Goal: Task Accomplishment & Management: Complete application form

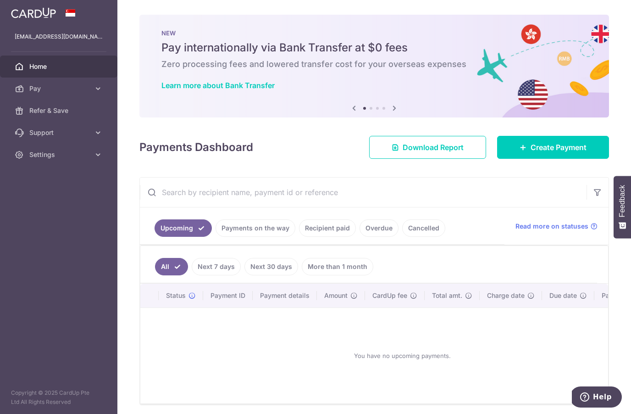
click at [34, 16] on img at bounding box center [33, 12] width 45 height 11
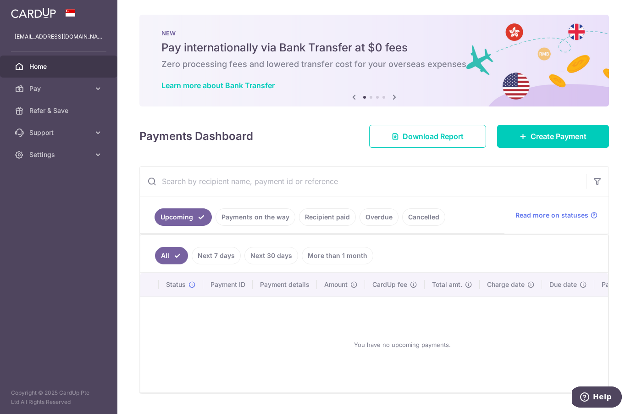
click at [447, 133] on span "Download Report" at bounding box center [433, 136] width 61 height 11
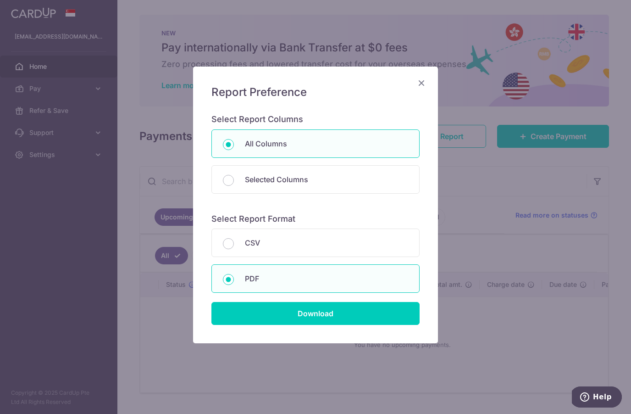
click at [419, 85] on icon "Close" at bounding box center [421, 82] width 11 height 11
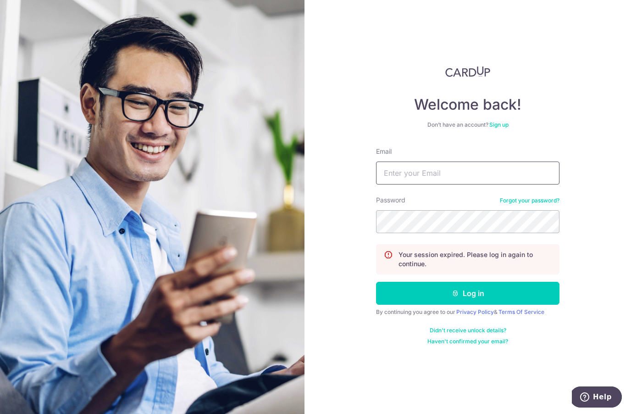
click at [426, 175] on input "Email" at bounding box center [467, 172] width 183 height 23
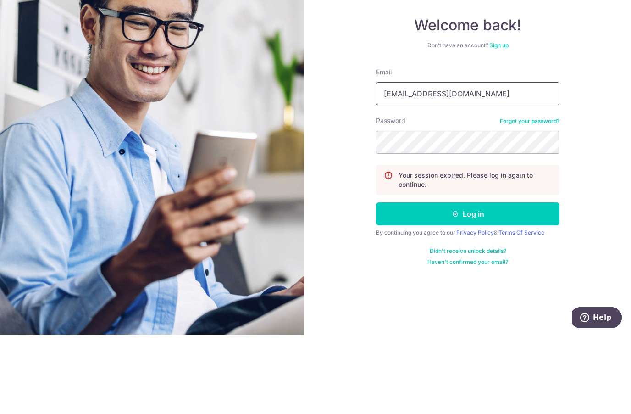
type input "amy159165@gmail.com"
click at [468, 282] on button "Log in" at bounding box center [467, 293] width 183 height 23
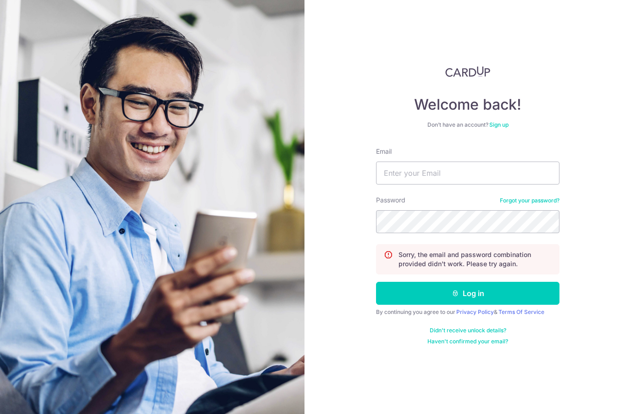
click at [506, 295] on button "Log in" at bounding box center [467, 293] width 183 height 23
click at [494, 171] on input "Email" at bounding box center [467, 172] width 183 height 23
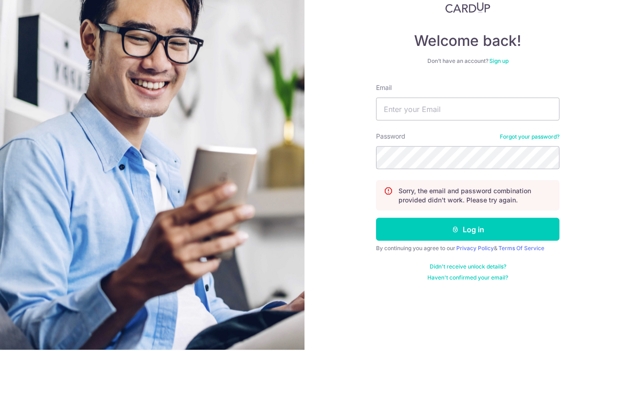
type input "H"
type input "huan159165@gmail.com"
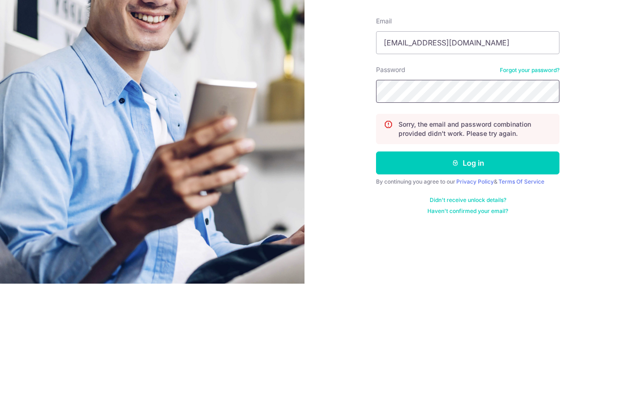
click at [492, 282] on button "Log in" at bounding box center [467, 293] width 183 height 23
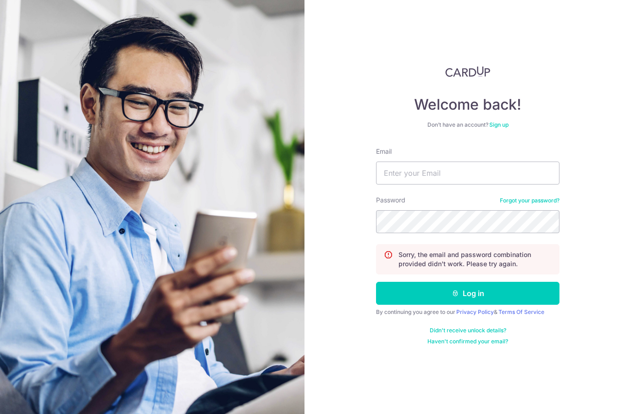
click at [503, 122] on link "Sign up" at bounding box center [498, 124] width 19 height 7
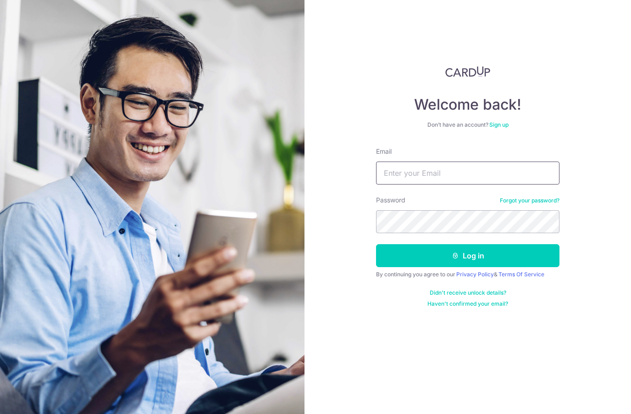
click at [526, 172] on input "Email" at bounding box center [467, 172] width 183 height 23
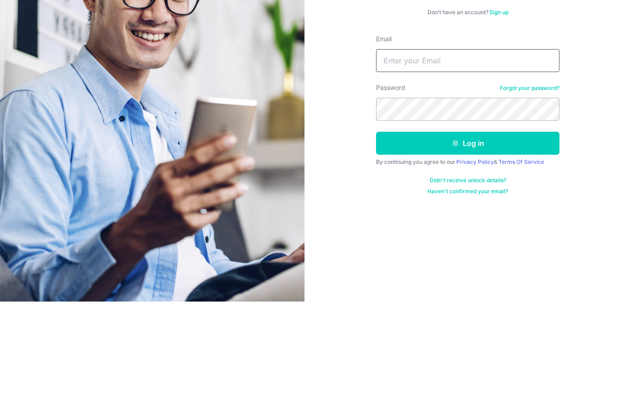
click at [439, 161] on input "Email" at bounding box center [467, 172] width 183 height 23
click at [408, 161] on input "Email" at bounding box center [467, 172] width 183 height 23
type input "H"
type input "[EMAIL_ADDRESS][DOMAIN_NAME]"
click at [488, 244] on button "Log in" at bounding box center [467, 255] width 183 height 23
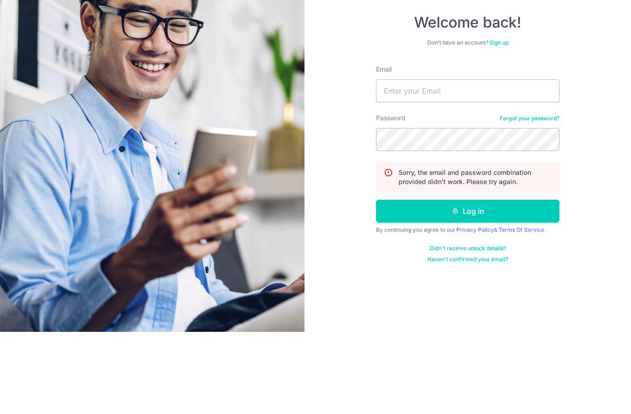
click at [502, 121] on link "Sign up" at bounding box center [498, 124] width 19 height 7
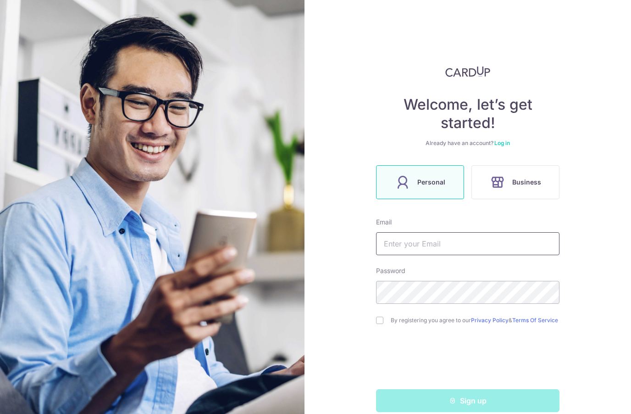
click at [441, 241] on input "text" at bounding box center [467, 243] width 183 height 23
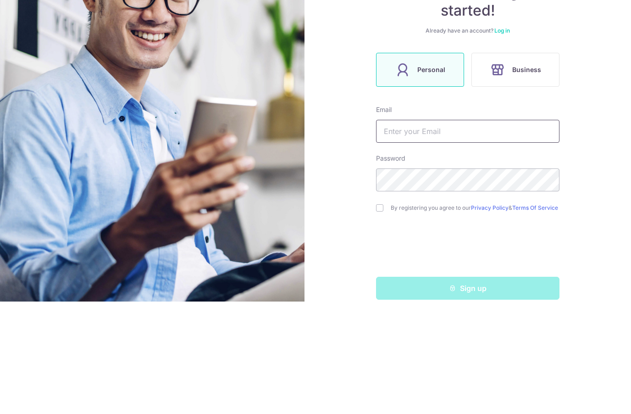
type input "H"
type input "[EMAIL_ADDRESS][DOMAIN_NAME]"
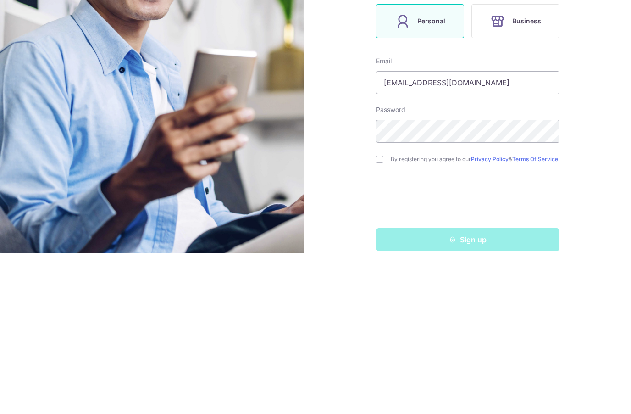
click at [378, 316] on input "checkbox" at bounding box center [379, 319] width 7 height 7
checkbox input "true"
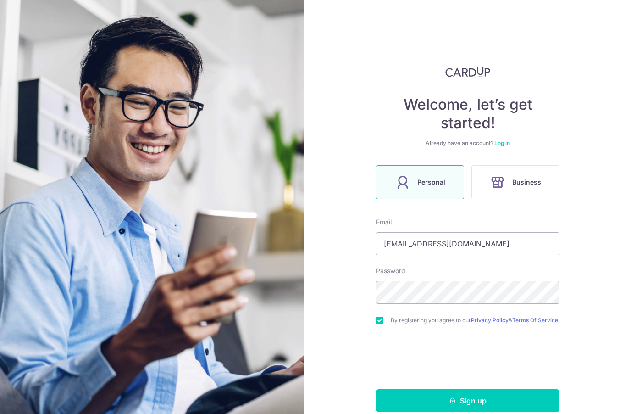
click at [493, 389] on button "Sign up" at bounding box center [467, 400] width 183 height 23
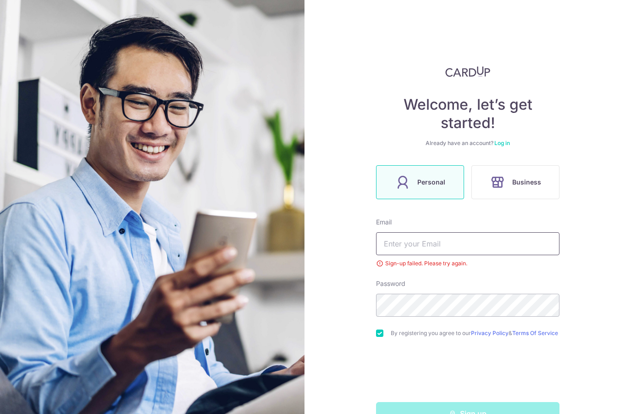
click at [503, 232] on input "text" at bounding box center [467, 243] width 183 height 23
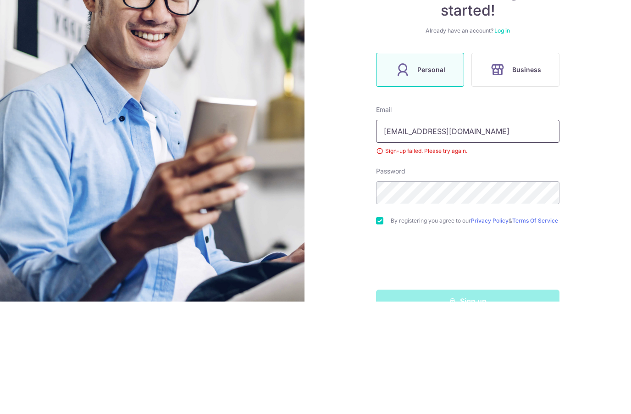
type input "[EMAIL_ADDRESS][DOMAIN_NAME]"
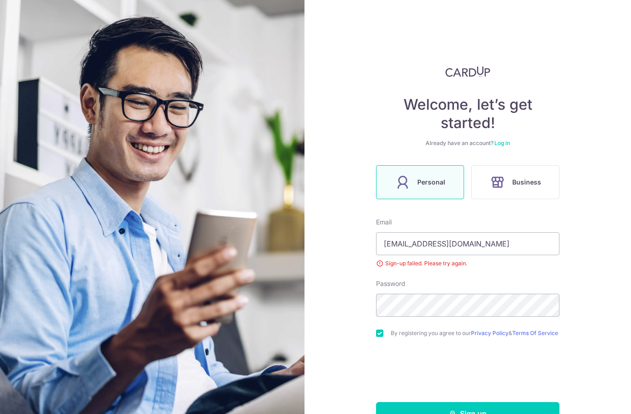
click at [480, 402] on button "Sign up" at bounding box center [467, 413] width 183 height 23
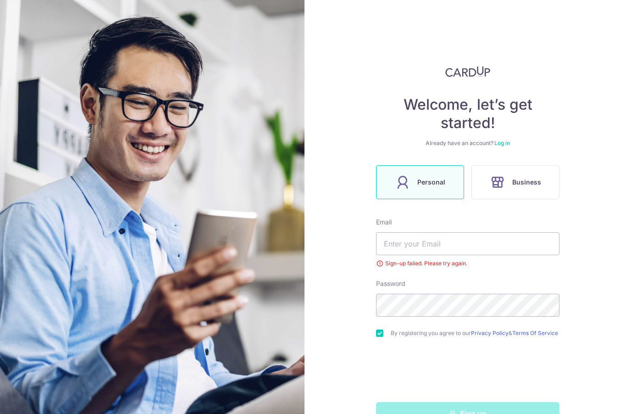
click at [505, 139] on link "Log in" at bounding box center [502, 142] width 16 height 7
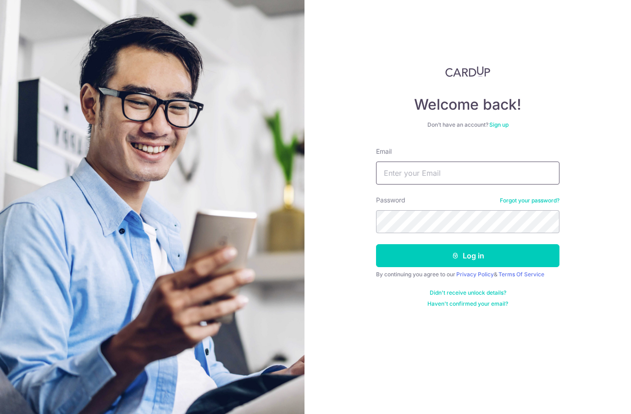
click at [503, 174] on input "Email" at bounding box center [467, 172] width 183 height 23
click at [482, 161] on input "Email" at bounding box center [467, 172] width 183 height 23
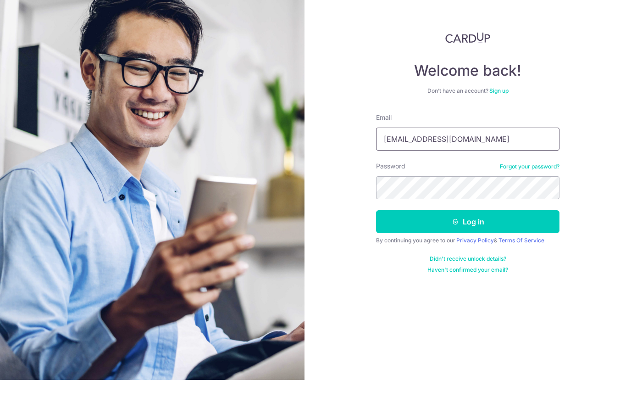
type input "[EMAIL_ADDRESS][DOMAIN_NAME]"
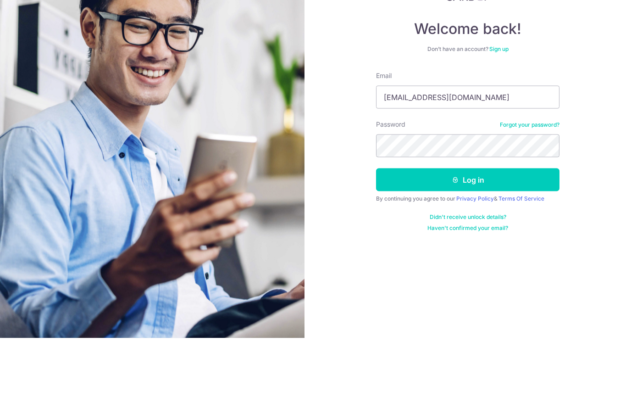
click at [497, 244] on button "Log in" at bounding box center [467, 255] width 183 height 23
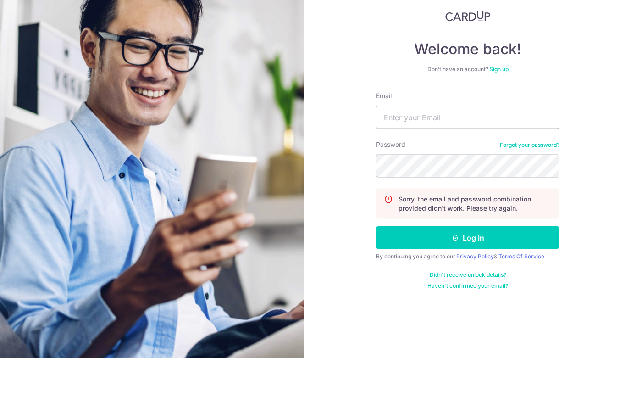
click at [537, 197] on link "Forgot your password?" at bounding box center [530, 200] width 60 height 7
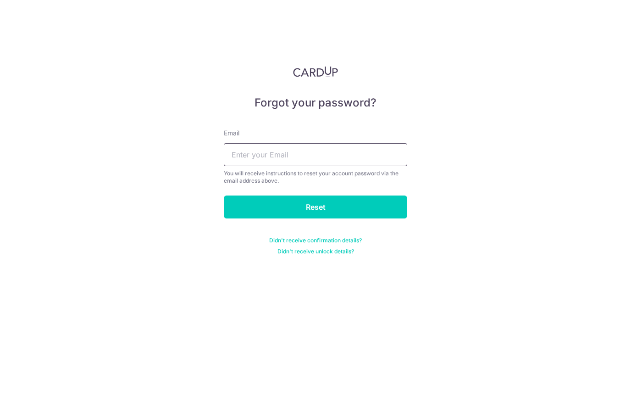
click at [297, 155] on input "text" at bounding box center [315, 154] width 183 height 23
type input "H"
type input "J"
type input "[EMAIL_ADDRESS][DOMAIN_NAME]"
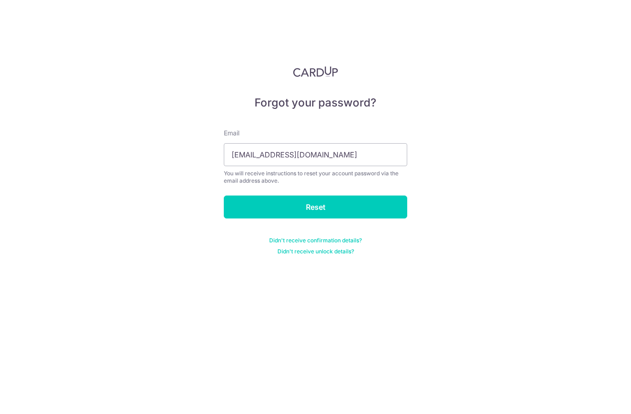
click at [357, 195] on input "Reset" at bounding box center [315, 206] width 183 height 23
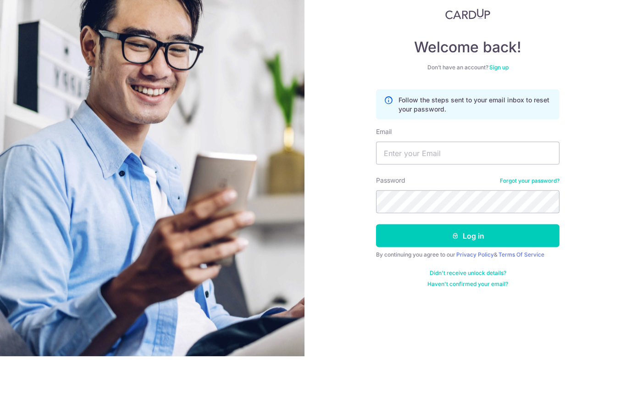
type input "H"
type input "[EMAIL_ADDRESS][DOMAIN_NAME]"
click at [468, 282] on button "Log in" at bounding box center [467, 293] width 183 height 23
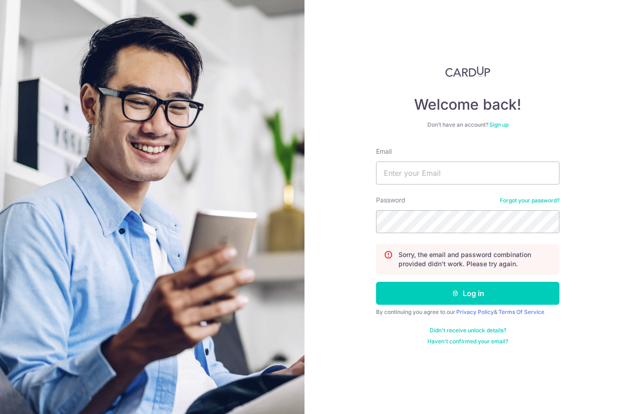
click at [419, 178] on input "Email" at bounding box center [467, 172] width 183 height 23
click at [609, 144] on div "Welcome back! Don’t have an account? Sign up Email Password Forgot your passwor…" at bounding box center [467, 207] width 326 height 414
click at [505, 122] on link "Sign up" at bounding box center [498, 124] width 19 height 7
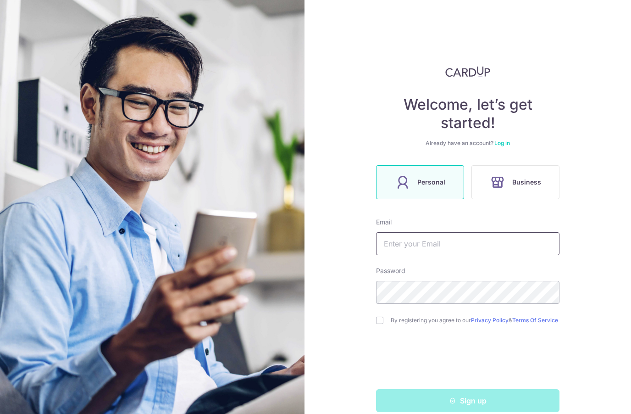
click at [485, 243] on input "text" at bounding box center [467, 243] width 183 height 23
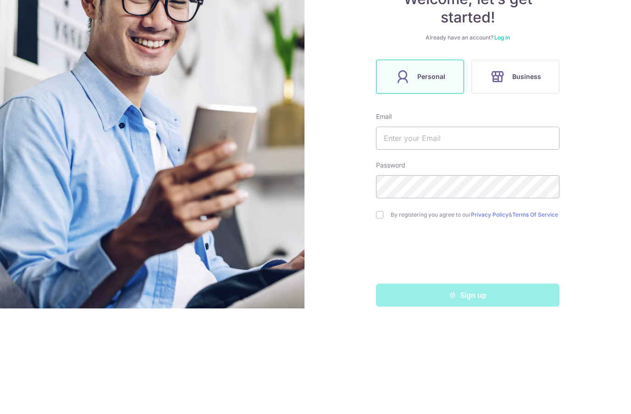
click at [506, 139] on link "Log in" at bounding box center [502, 142] width 16 height 7
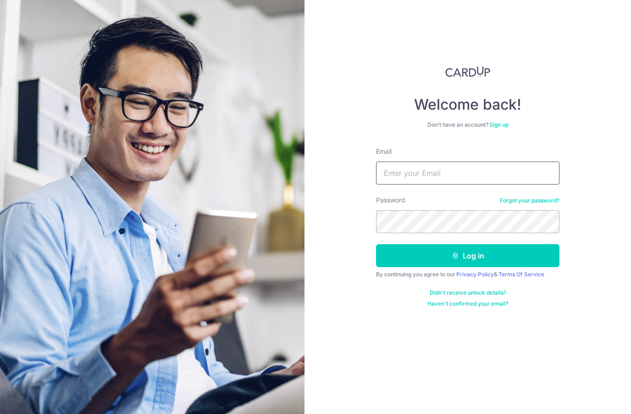
click at [512, 170] on input "Email" at bounding box center [467, 172] width 183 height 23
click at [429, 161] on input "Email" at bounding box center [467, 172] width 183 height 23
type input "huan159165@gmail.com"
click at [481, 244] on button "Log in" at bounding box center [467, 255] width 183 height 23
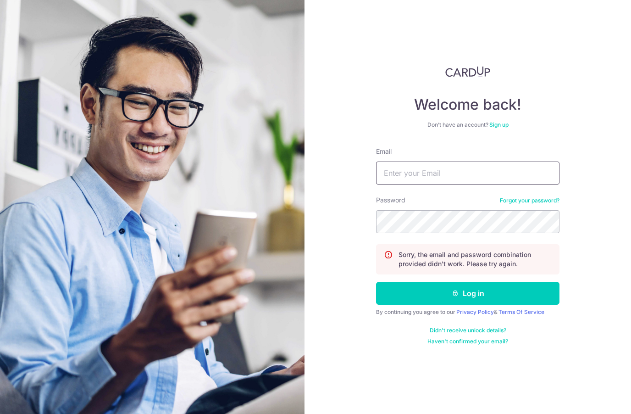
click at [429, 170] on input "Email" at bounding box center [467, 172] width 183 height 23
click at [438, 171] on input "Email" at bounding box center [467, 172] width 183 height 23
type input "huan159165@gmail.com"
click at [468, 293] on button "Log in" at bounding box center [467, 293] width 183 height 23
type input "huan159165@gmail.com"
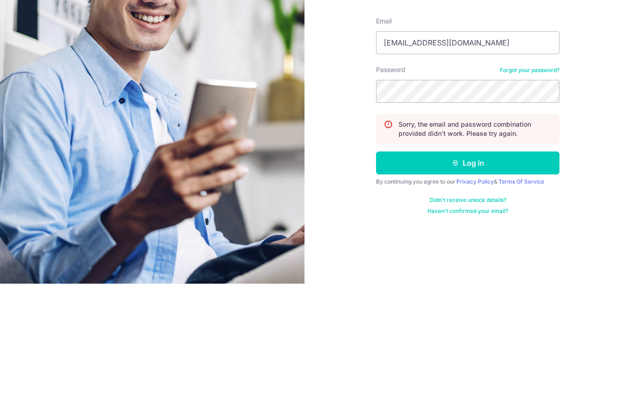
click at [486, 282] on button "Log in" at bounding box center [467, 293] width 183 height 23
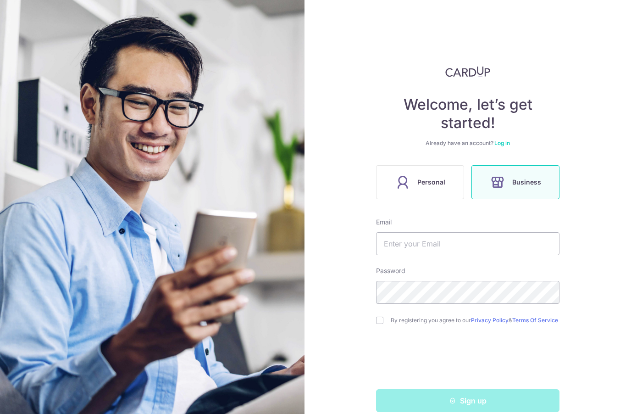
click at [433, 179] on span "Personal" at bounding box center [431, 182] width 28 height 11
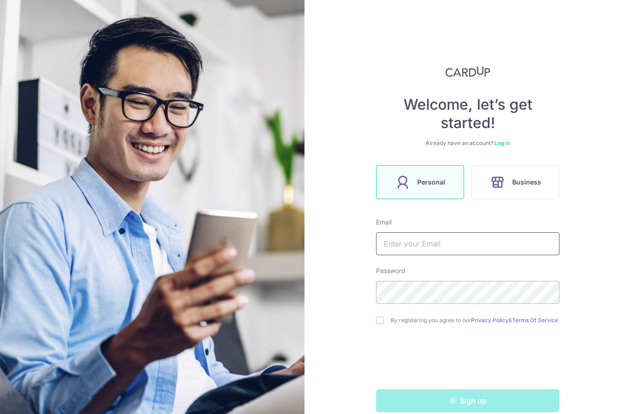
click at [493, 241] on input "text" at bounding box center [467, 243] width 183 height 23
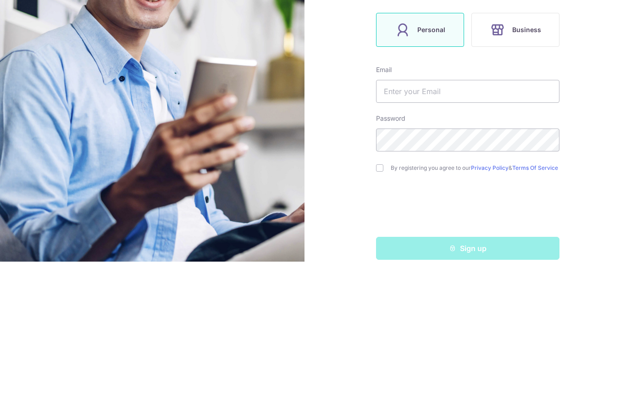
scroll to position [40, 0]
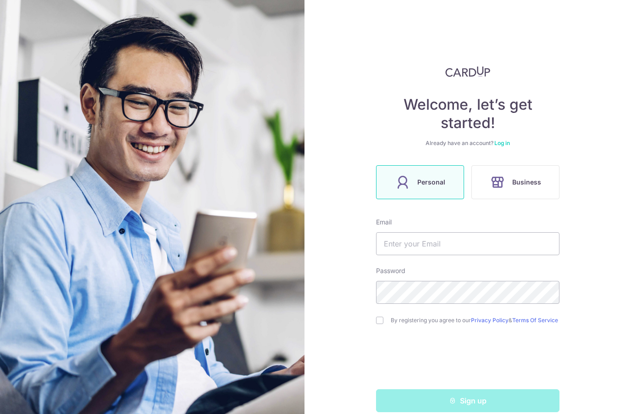
click at [591, 199] on div "Welcome, let’s get started! Already have an account? Log in Personal Business E…" at bounding box center [467, 207] width 326 height 414
click at [588, 236] on div "Welcome, let’s get started! Already have an account? Log in Personal Business E…" at bounding box center [467, 207] width 326 height 414
click at [470, 232] on input "text" at bounding box center [467, 243] width 183 height 23
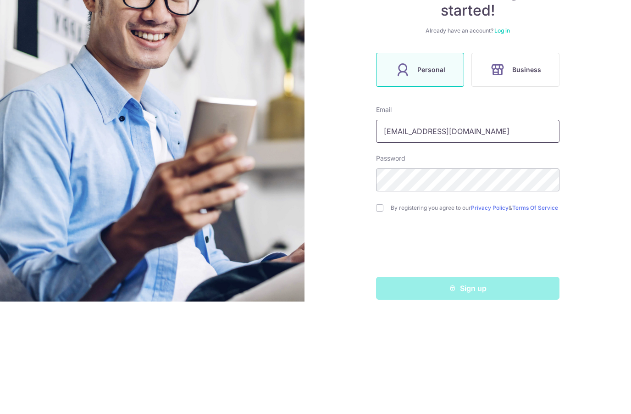
type input "huan159165@gmail.com"
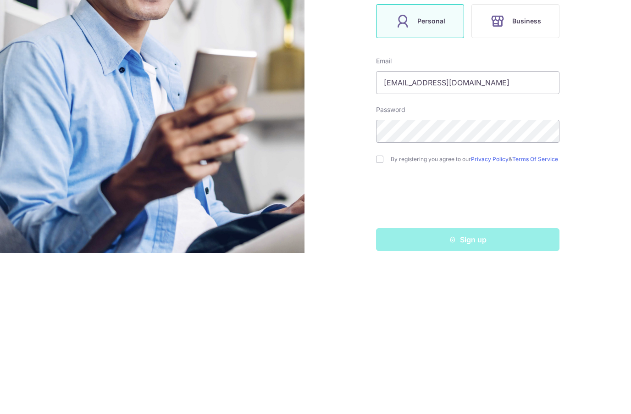
click at [386, 315] on div "By registering you agree to our Privacy Policy & Terms Of Service" at bounding box center [467, 320] width 183 height 11
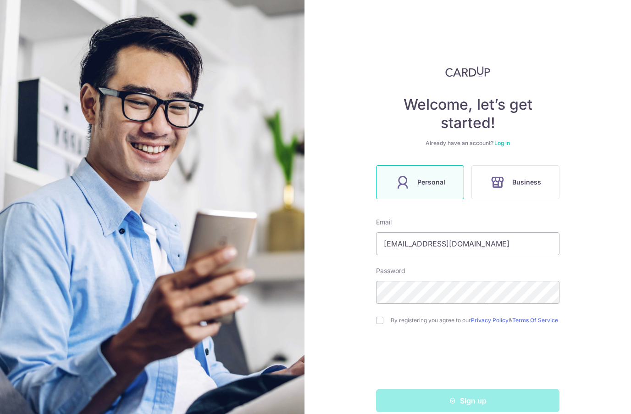
click at [383, 316] on input "checkbox" at bounding box center [379, 319] width 7 height 7
checkbox input "true"
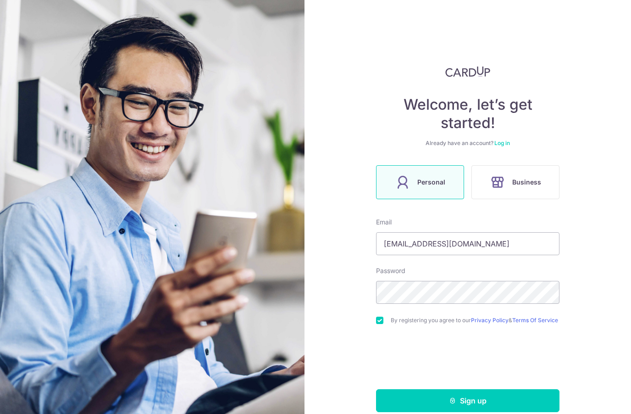
click at [491, 389] on button "Sign up" at bounding box center [467, 400] width 183 height 23
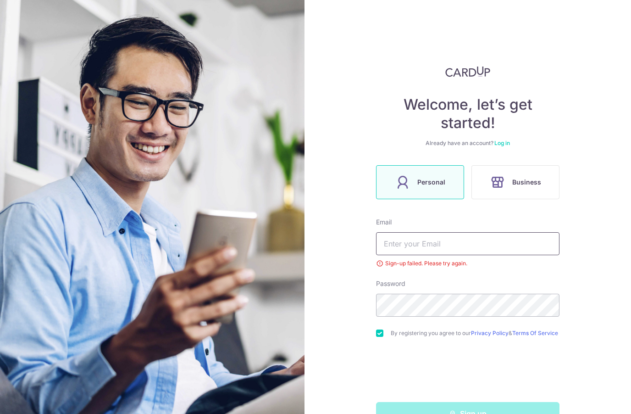
click at [439, 232] on input "text" at bounding box center [467, 243] width 183 height 23
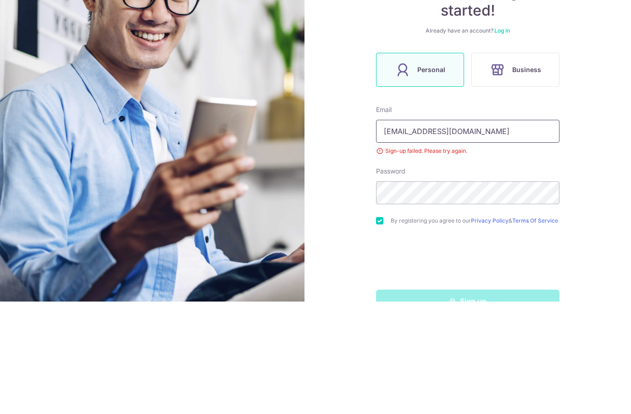
type input "[EMAIL_ADDRESS][DOMAIN_NAME]"
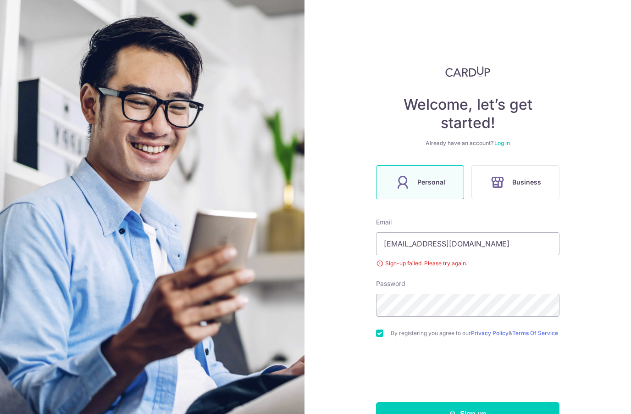
click at [499, 402] on button "Sign up" at bounding box center [467, 413] width 183 height 23
click at [483, 402] on div "Sign up" at bounding box center [467, 413] width 194 height 23
